Goal: Navigation & Orientation: Find specific page/section

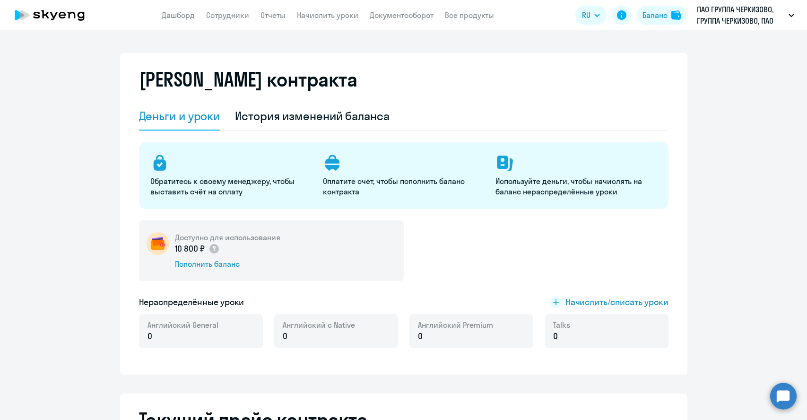
select select "english_adult_not_native_speaker"
click at [178, 17] on link "Дашборд" at bounding box center [178, 14] width 33 height 9
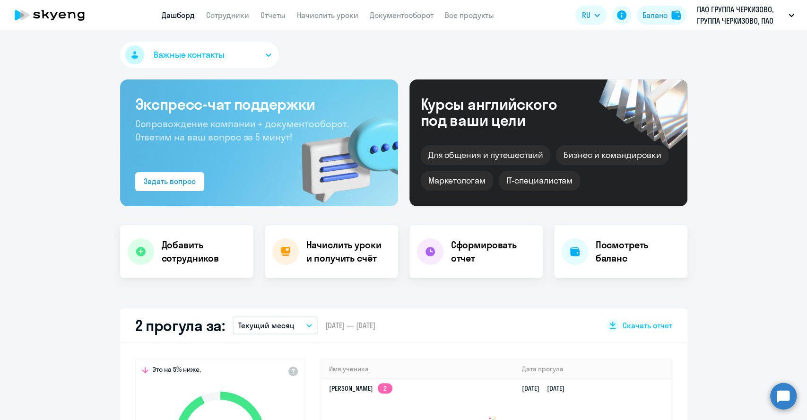
select select "30"
drag, startPoint x: 228, startPoint y: 9, endPoint x: 226, endPoint y: 13, distance: 4.9
click at [227, 8] on app-header "Дашборд Сотрудники Отчеты Начислить уроки Документооборот Все продукты Дашборд …" at bounding box center [403, 15] width 807 height 30
click at [223, 14] on link "Сотрудники" at bounding box center [227, 14] width 43 height 9
select select "30"
